Goal: Obtain resource: Download file/media

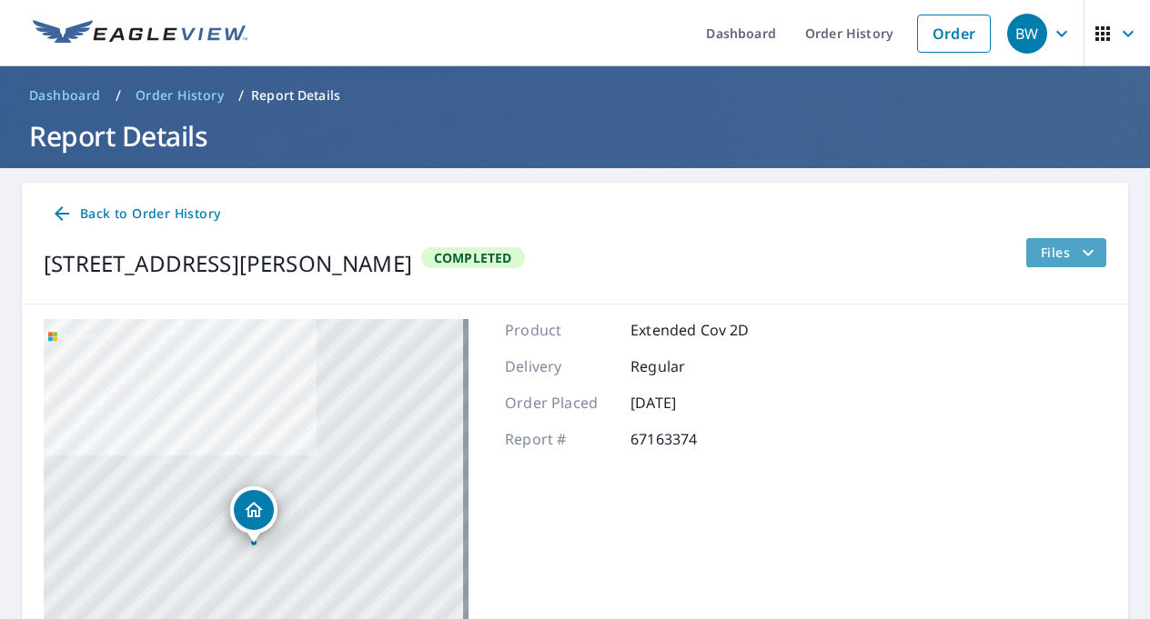
click at [1069, 265] on button "Files" at bounding box center [1065, 252] width 81 height 29
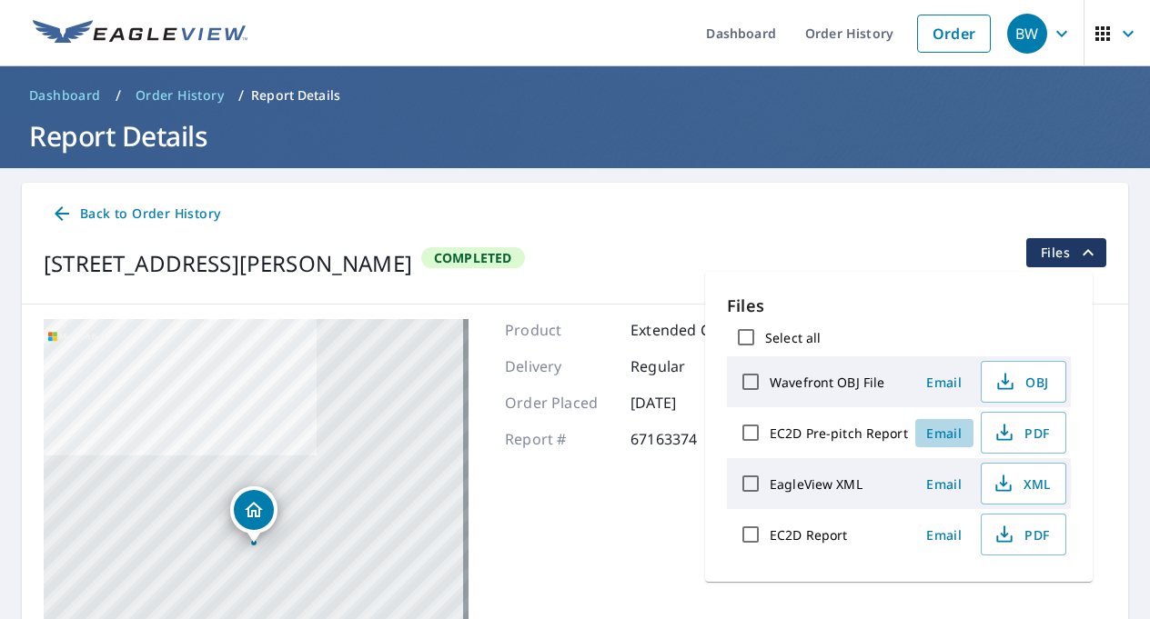
click at [942, 433] on span "Email" at bounding box center [944, 433] width 44 height 17
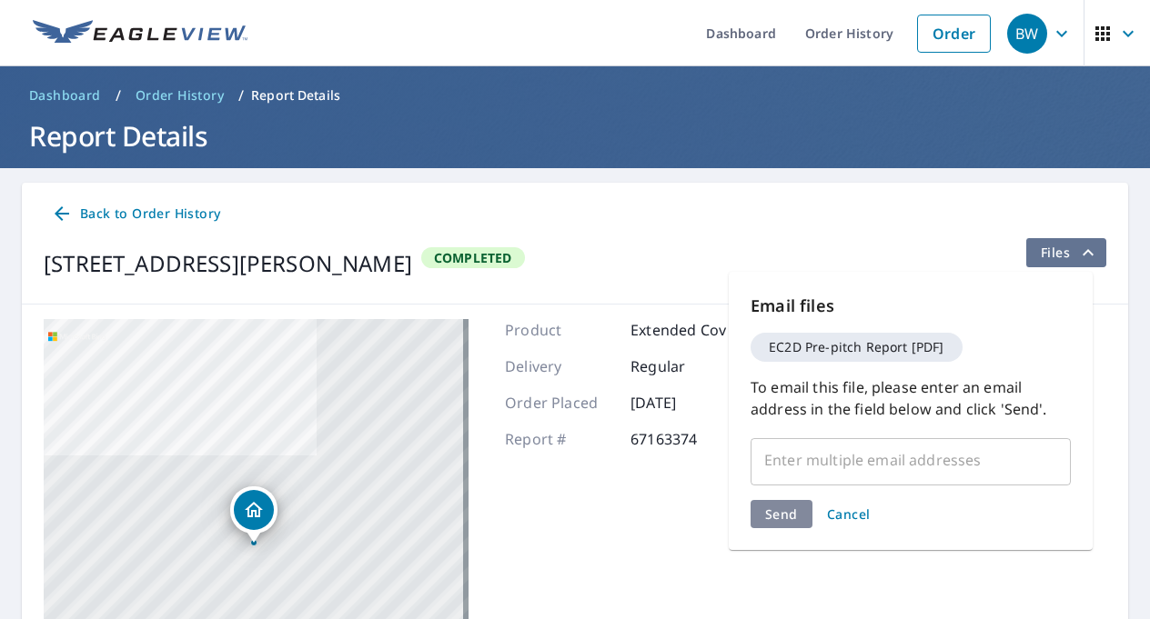
click at [1077, 257] on icon "filesDropdownBtn-67163374" at bounding box center [1088, 253] width 22 height 22
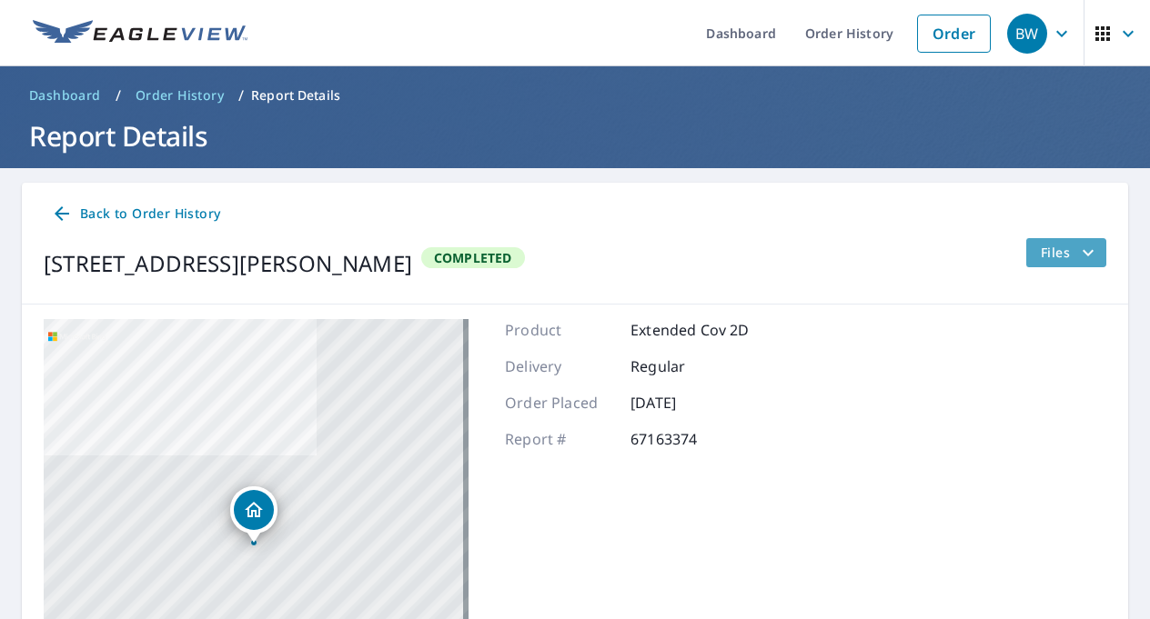
click at [1077, 257] on icon "filesDropdownBtn-67163374" at bounding box center [1088, 253] width 22 height 22
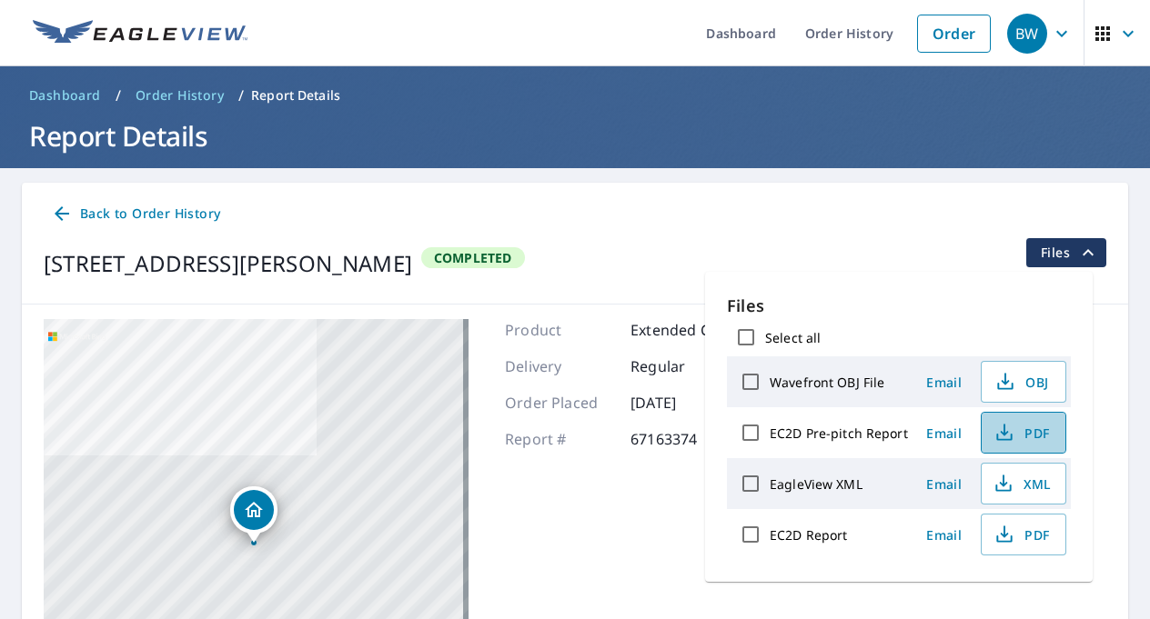
click at [1030, 433] on span "PDF" at bounding box center [1021, 433] width 58 height 22
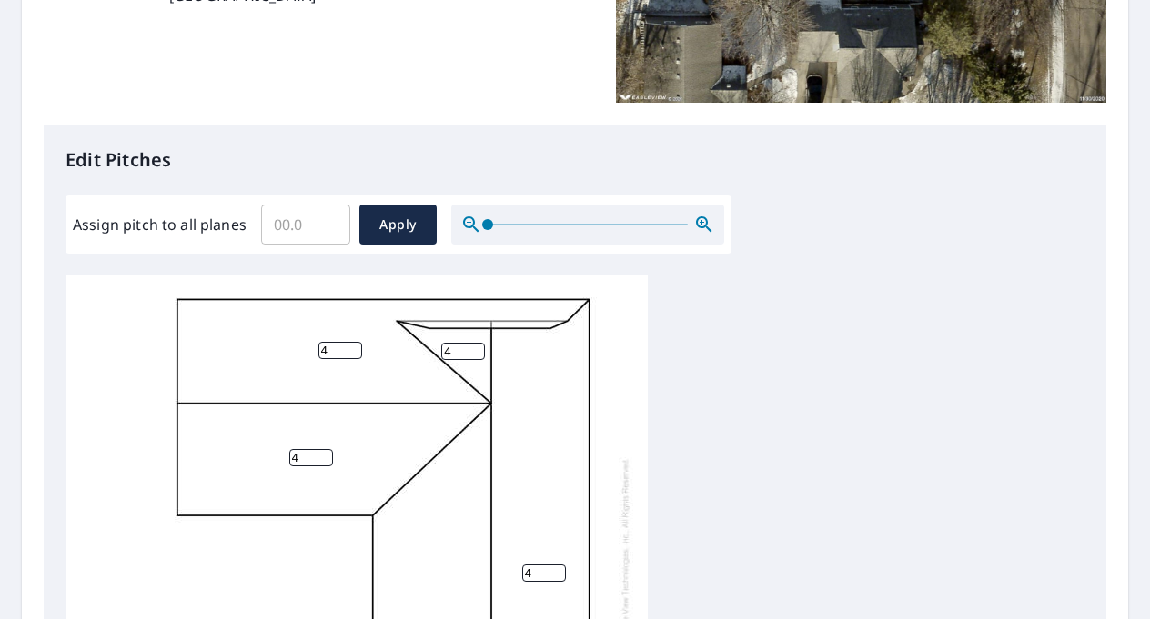
scroll to position [455, 0]
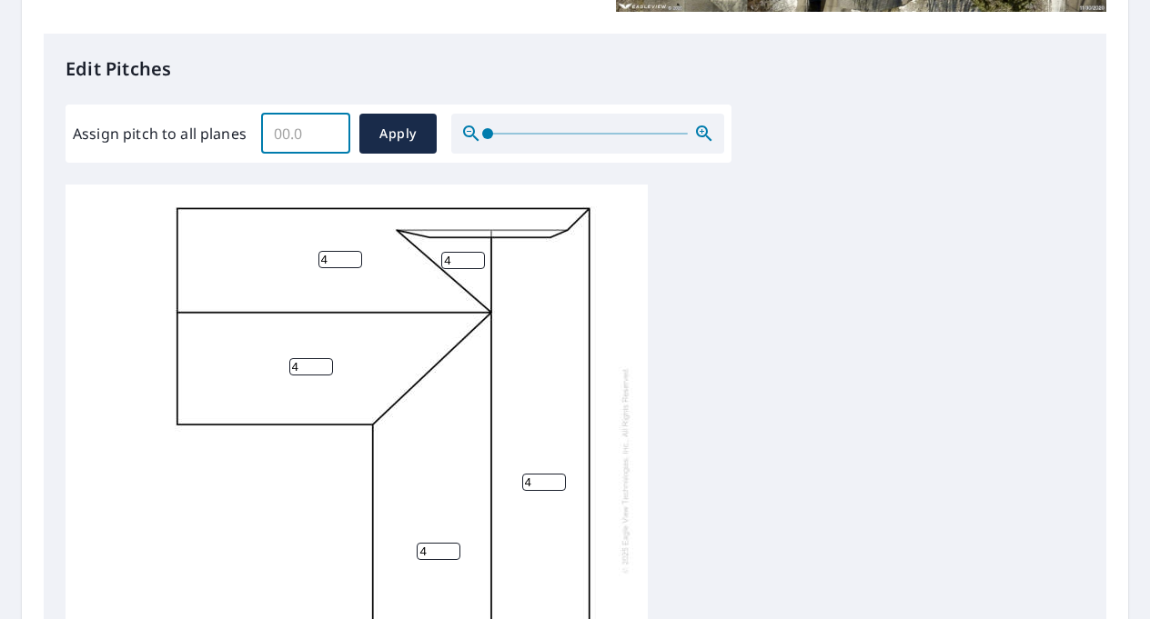
click at [301, 127] on input "Assign pitch to all planes" at bounding box center [305, 133] width 89 height 51
type input "4"
click at [377, 130] on span "Apply" at bounding box center [398, 134] width 48 height 23
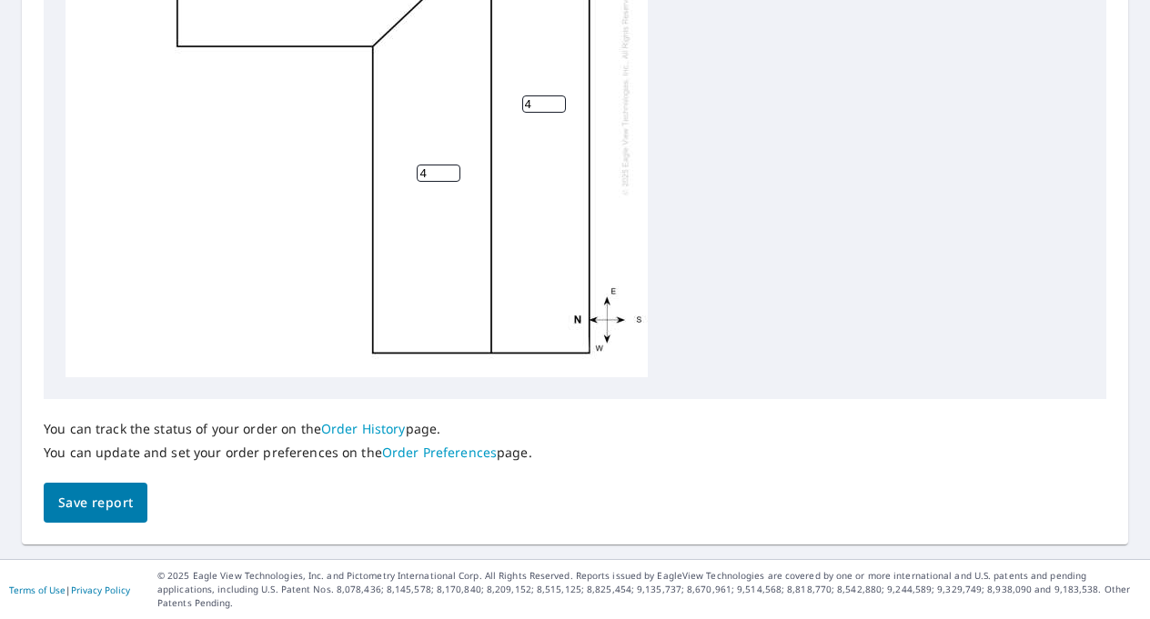
scroll to position [18, 0]
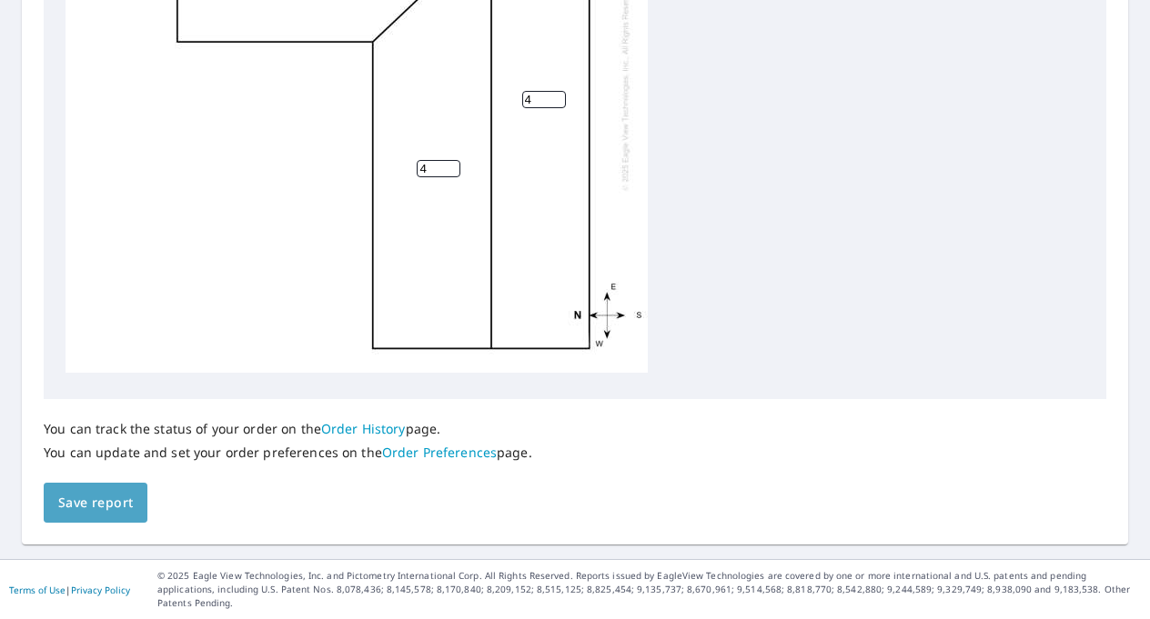
click at [108, 504] on span "Save report" at bounding box center [95, 503] width 75 height 23
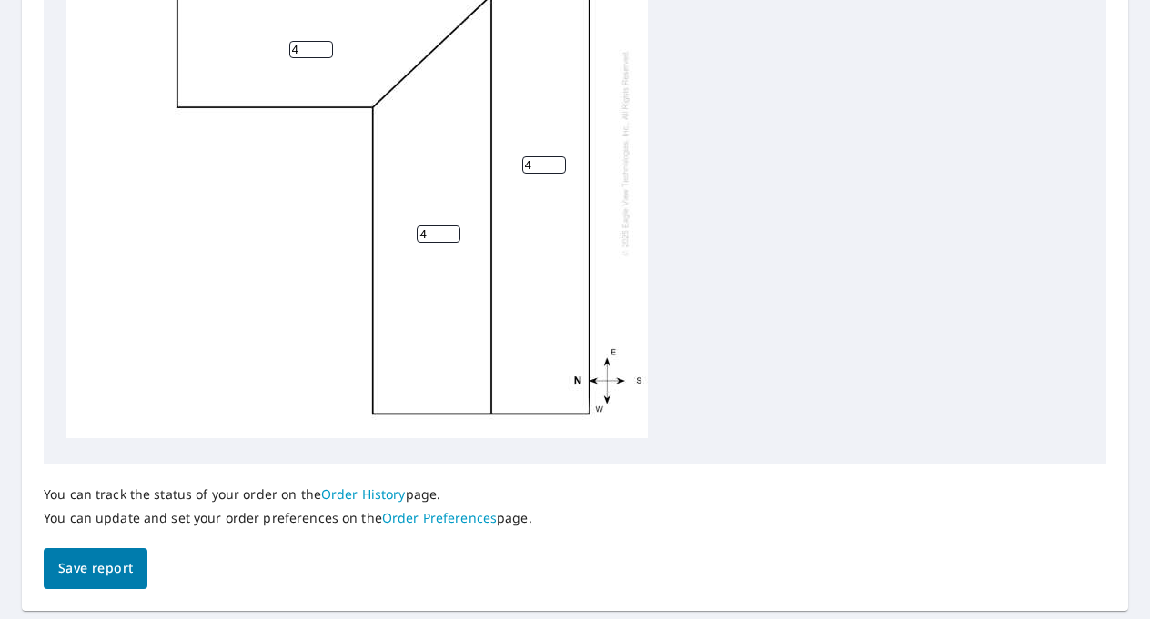
scroll to position [0, 0]
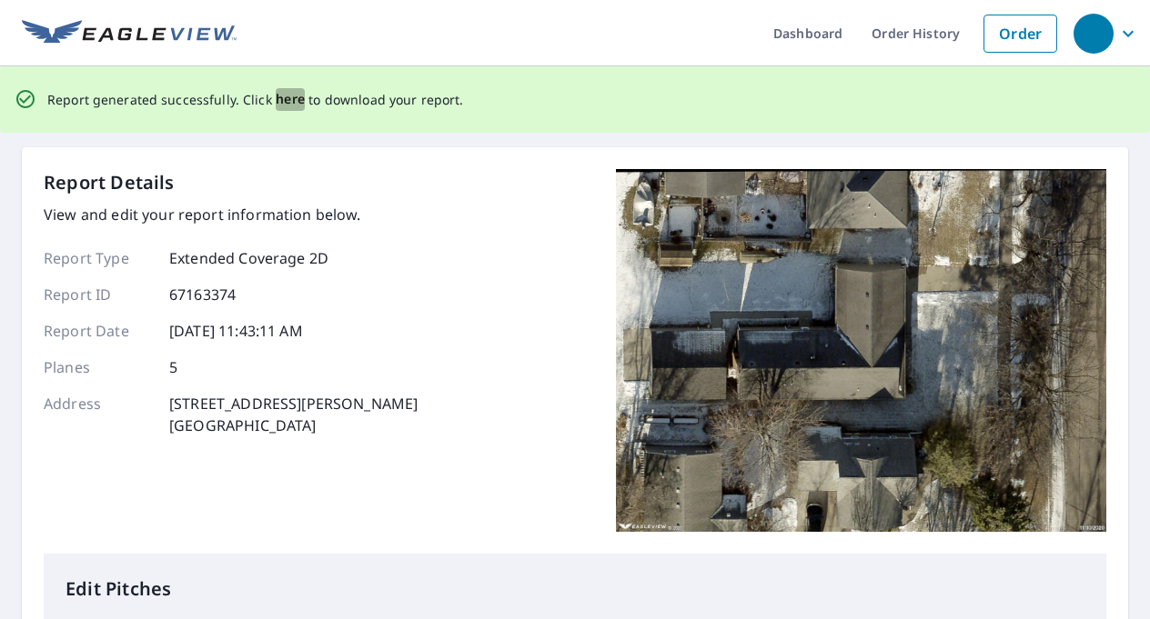
click at [288, 101] on span "here" at bounding box center [291, 99] width 30 height 23
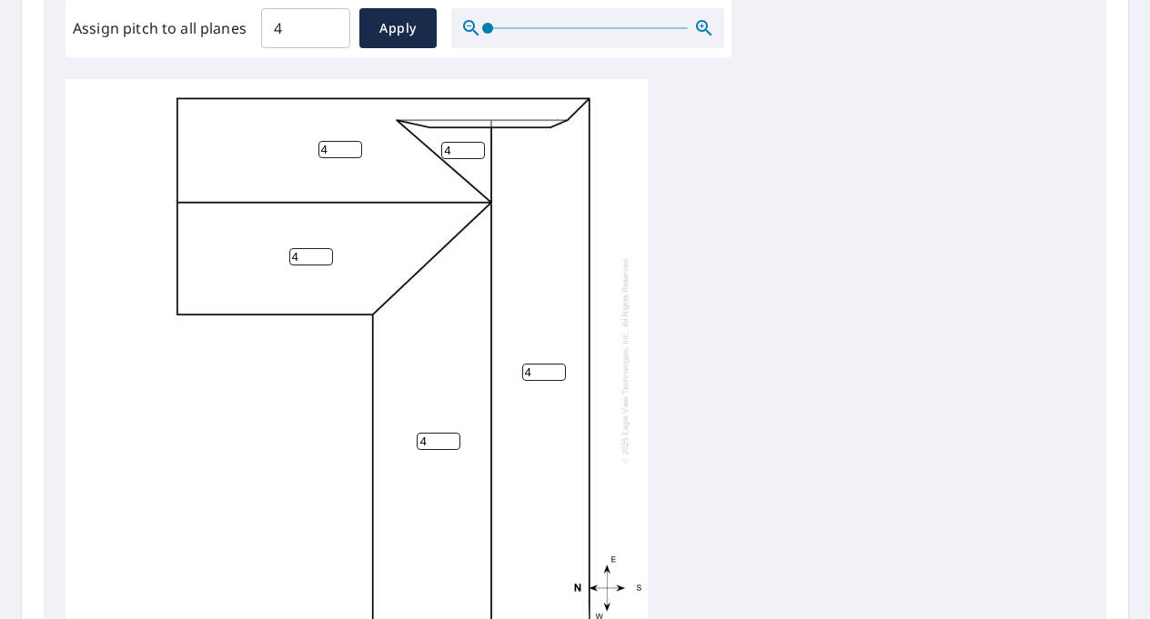
scroll to position [833, 0]
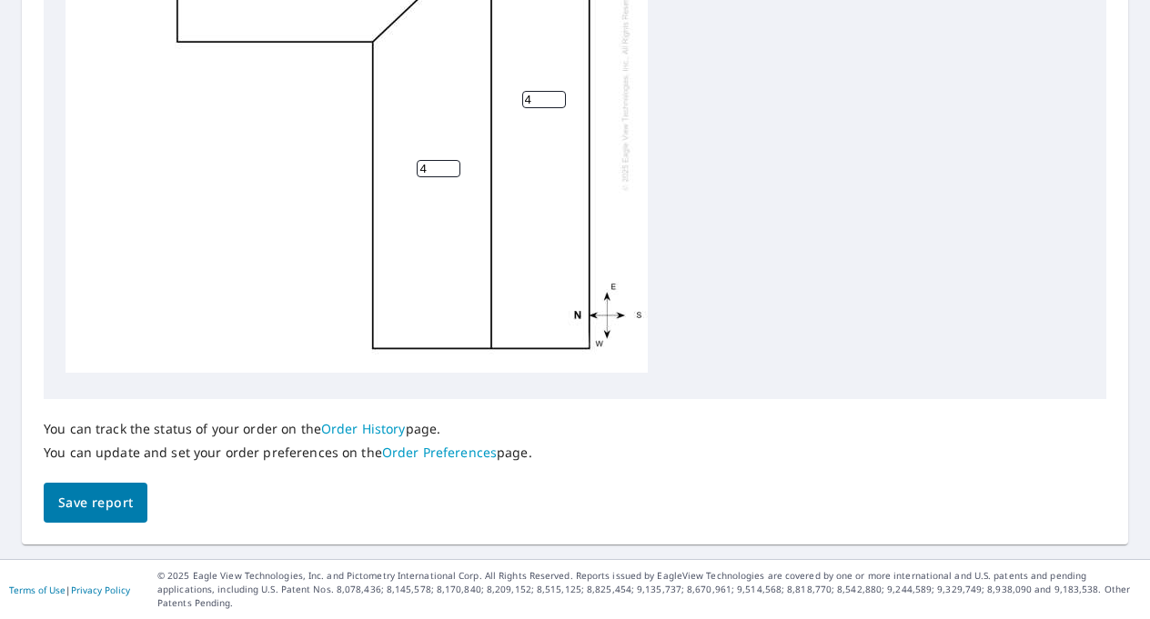
click at [741, 110] on div "4 4 4 4 4" at bounding box center [574, 91] width 1019 height 571
